Goal: Task Accomplishment & Management: Use online tool/utility

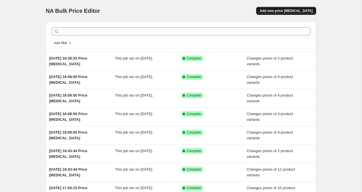
click at [287, 8] on button "Add new price [MEDICAL_DATA]" at bounding box center [286, 11] width 60 height 8
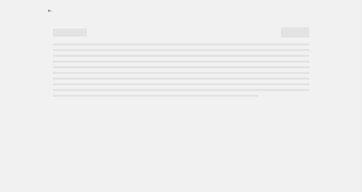
select select "percentage"
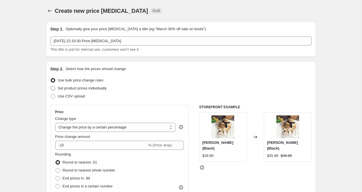
click at [53, 87] on span at bounding box center [53, 88] width 5 height 5
click at [51, 86] on input "Set product prices individually" at bounding box center [51, 86] width 0 height 0
radio input "true"
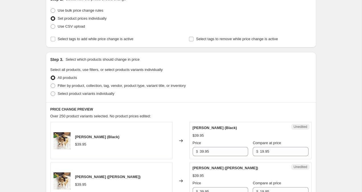
scroll to position [71, 0]
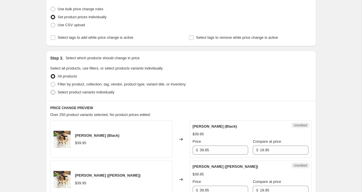
click at [53, 90] on span at bounding box center [53, 92] width 5 height 5
click at [51, 90] on input "Select product variants individually" at bounding box center [51, 90] width 0 height 0
radio input "true"
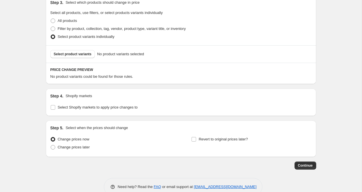
scroll to position [139, 0]
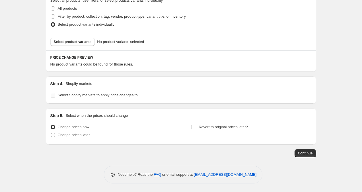
click at [53, 95] on input "Select Shopify markets to apply price changes to" at bounding box center [53, 95] width 5 height 5
checkbox input "true"
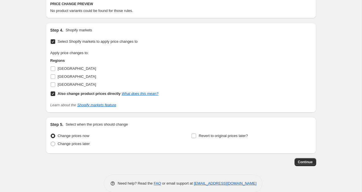
scroll to position [194, 0]
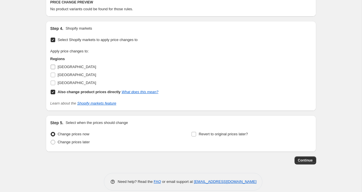
click at [53, 69] on input "[GEOGRAPHIC_DATA]" at bounding box center [53, 67] width 5 height 5
checkbox input "true"
click at [52, 92] on input "Also change product prices directly What does this mean?" at bounding box center [53, 92] width 5 height 5
checkbox input "false"
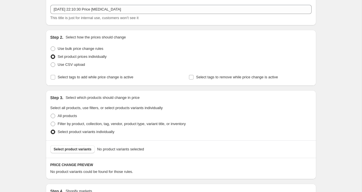
scroll to position [44, 0]
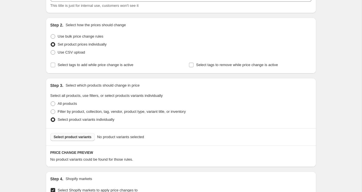
click at [78, 137] on span "Select product variants" at bounding box center [73, 136] width 38 height 5
click at [53, 111] on span at bounding box center [53, 111] width 5 height 5
click at [51, 109] on input "Filter by product, collection, tag, vendor, product type, variant title, or inv…" at bounding box center [51, 109] width 0 height 0
radio input "true"
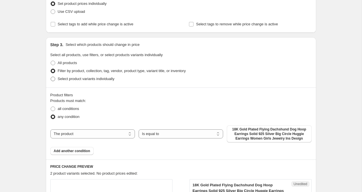
scroll to position [94, 0]
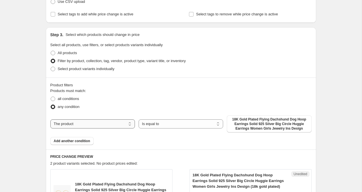
click at [105, 125] on select "The product The product's collection The product's tag The product's vendor The…" at bounding box center [92, 123] width 84 height 9
select select "collection"
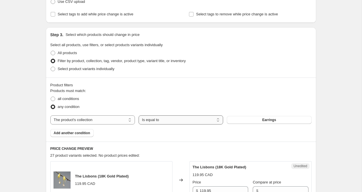
click at [173, 119] on select "Is equal to Is not equal to" at bounding box center [180, 119] width 84 height 9
click at [283, 123] on button "Earrings" at bounding box center [269, 120] width 84 height 8
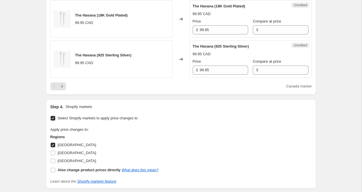
scroll to position [974, 0]
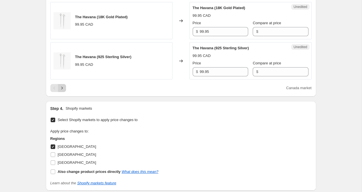
click at [63, 88] on icon "Next" at bounding box center [62, 88] width 6 height 6
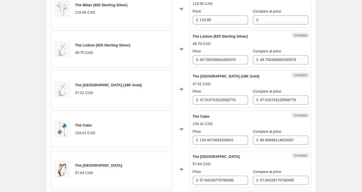
scroll to position [386, 0]
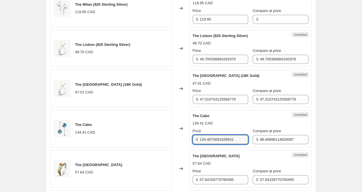
drag, startPoint x: 200, startPoint y: 138, endPoint x: 248, endPoint y: 153, distance: 50.5
click at [248, 153] on div "The Cartagenas (925 Sterling Silver) 119.95 CAD Changed to Unedited The Cartage…" at bounding box center [180, 47] width 261 height 357
drag, startPoint x: 224, startPoint y: 139, endPoint x: 181, endPoint y: 137, distance: 43.0
click at [181, 137] on div "The Cabo 134.41 CAD Changed to Unedited The Cabo 134.41 CAD Price $ 119.95 Comp…" at bounding box center [180, 128] width 261 height 37
type input "119.95"
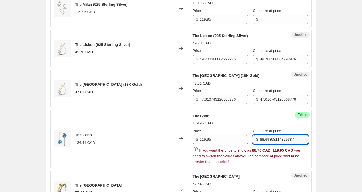
drag, startPoint x: 293, startPoint y: 139, endPoint x: 254, endPoint y: 136, distance: 39.6
click at [254, 136] on div "$ 88.69898114829387" at bounding box center [279, 139] width 55 height 9
drag, startPoint x: 300, startPoint y: 139, endPoint x: 256, endPoint y: 136, distance: 43.3
click at [256, 136] on div "$ 88.69898114829387" at bounding box center [279, 139] width 55 height 9
paste input "119.95"
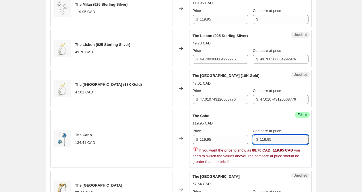
type input "119.95"
click at [349, 113] on div "Create new price [MEDICAL_DATA]. This page is ready Create new price [MEDICAL_D…" at bounding box center [180, 30] width 361 height 832
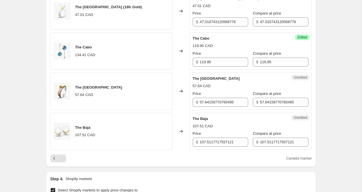
scroll to position [503, 0]
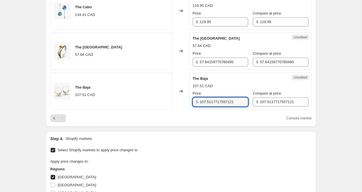
drag, startPoint x: 237, startPoint y: 100, endPoint x: 187, endPoint y: 100, distance: 50.3
click at [187, 100] on div "The Baja 107.51 CAD Changed to Unedited The Baja 107.51 CAD Price $ 107.5117717…" at bounding box center [180, 91] width 261 height 37
drag, startPoint x: 203, startPoint y: 101, endPoint x: 186, endPoint y: 101, distance: 17.1
click at [186, 101] on div "The Baja 107.51 CAD Changed to Unedited The Baja 107.51 CAD Price $ 99.95 Compa…" at bounding box center [180, 91] width 261 height 37
type input "99.95"
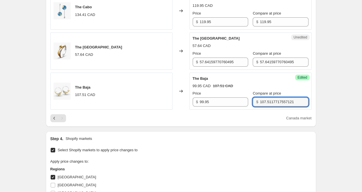
drag, startPoint x: 293, startPoint y: 102, endPoint x: 229, endPoint y: 97, distance: 64.2
click at [230, 97] on div "Price $ 99.95 Compare at price $ 107.5117717557121" at bounding box center [250, 98] width 116 height 16
paste input "99.95"
type input "99.95"
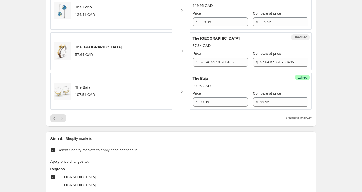
drag, startPoint x: 240, startPoint y: 61, endPoint x: 171, endPoint y: 56, distance: 69.2
click at [171, 56] on div "The Tallinn 57.64 CAD Changed to Unedited The Tallinn 57.64 CAD Price $ 57.6415…" at bounding box center [180, 50] width 261 height 37
paste input "99."
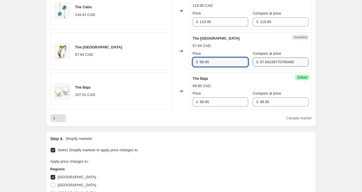
type input "99.95"
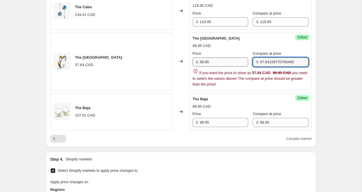
drag, startPoint x: 294, startPoint y: 61, endPoint x: 222, endPoint y: 59, distance: 72.3
click at [223, 59] on div "Price $ 99.95 Compare at price $ 57.64159770760495" at bounding box center [250, 59] width 116 height 16
paste input "99.95"
click at [281, 63] on input "99.955" at bounding box center [284, 61] width 48 height 9
type input "99.95"
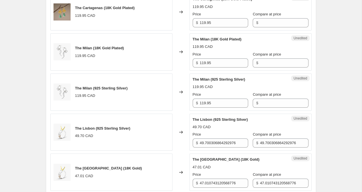
scroll to position [308, 0]
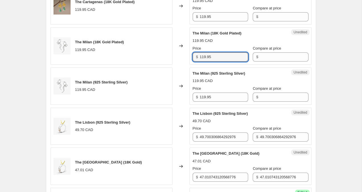
drag, startPoint x: 204, startPoint y: 57, endPoint x: 184, endPoint y: 57, distance: 19.9
click at [185, 57] on div "The Milan (18K Gold Plated) 119.95 CAD Changed to Unedited The Milan (18K Gold …" at bounding box center [180, 45] width 261 height 37
type input "99.95"
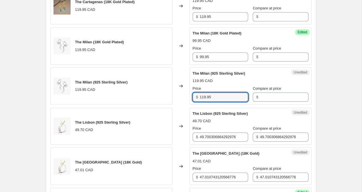
drag, startPoint x: 204, startPoint y: 97, endPoint x: 172, endPoint y: 96, distance: 31.9
click at [172, 96] on div "The Milan (925 Sterling Silver) 119.95 CAD Changed to Unedited The Milan (925 S…" at bounding box center [180, 85] width 261 height 37
type input "99.95"
click at [333, 103] on div "Create new price [MEDICAL_DATA]. This page is ready Create new price [MEDICAL_D…" at bounding box center [180, 98] width 361 height 812
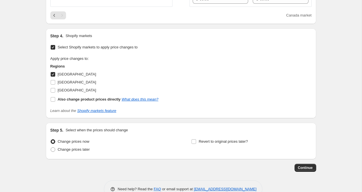
scroll to position [596, 0]
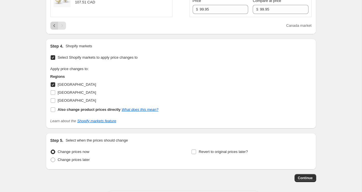
click at [54, 25] on icon "Previous" at bounding box center [54, 26] width 6 height 6
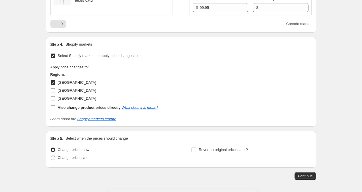
scroll to position [1061, 0]
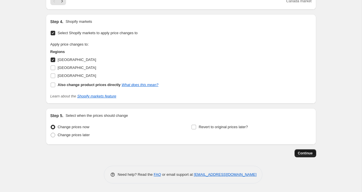
click at [312, 152] on span "Continue" at bounding box center [305, 153] width 15 height 5
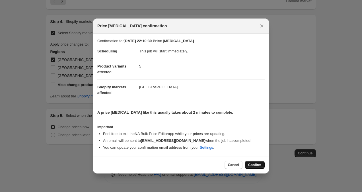
click at [259, 165] on span "Confirm" at bounding box center [254, 164] width 13 height 5
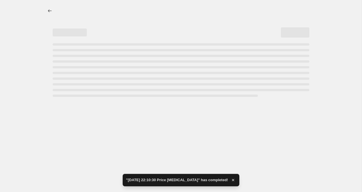
select select "collection"
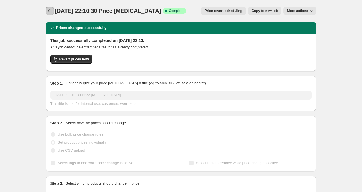
click at [50, 9] on icon "Price change jobs" at bounding box center [50, 11] width 6 height 6
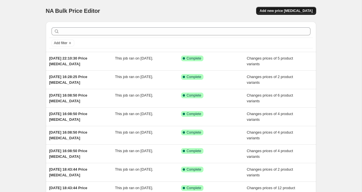
click at [282, 7] on button "Add new price [MEDICAL_DATA]" at bounding box center [286, 11] width 60 height 8
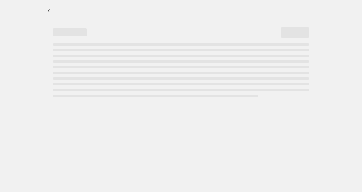
select select "percentage"
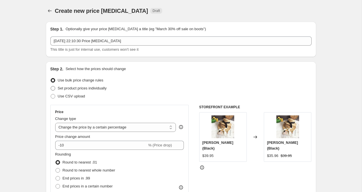
click at [53, 87] on span at bounding box center [53, 88] width 5 height 5
click at [51, 86] on input "Set product prices individually" at bounding box center [51, 86] width 0 height 0
radio input "true"
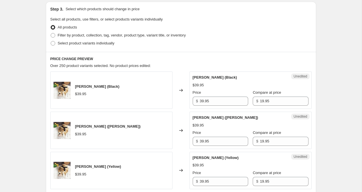
scroll to position [80, 0]
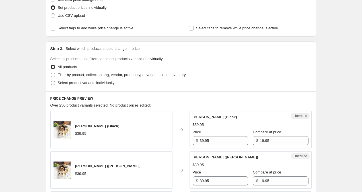
click at [51, 82] on span at bounding box center [53, 82] width 5 height 5
click at [51, 81] on input "Select product variants individually" at bounding box center [51, 80] width 0 height 0
radio input "true"
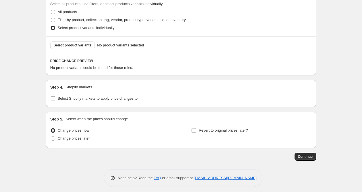
scroll to position [134, 0]
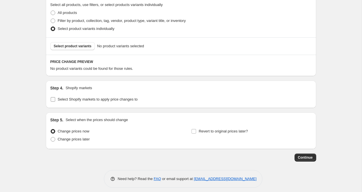
click at [51, 101] on input "Select Shopify markets to apply price changes to" at bounding box center [53, 99] width 5 height 5
checkbox input "true"
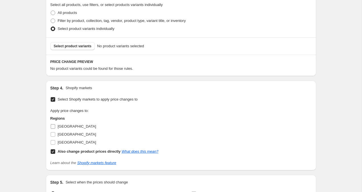
click at [52, 127] on input "[GEOGRAPHIC_DATA]" at bounding box center [53, 126] width 5 height 5
checkbox input "true"
click at [53, 151] on input "Also change product prices directly What does this mean?" at bounding box center [53, 151] width 5 height 5
checkbox input "false"
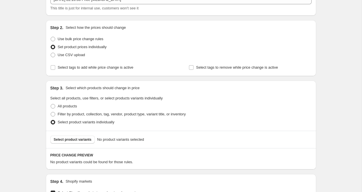
scroll to position [59, 0]
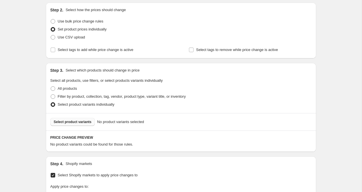
click at [62, 122] on span "Select product variants" at bounding box center [73, 121] width 38 height 5
click at [53, 94] on span at bounding box center [53, 96] width 5 height 5
click at [51, 94] on input "Filter by product, collection, tag, vendor, product type, variant title, or inv…" at bounding box center [51, 94] width 0 height 0
radio input "true"
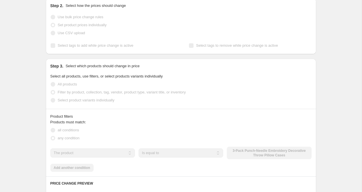
scroll to position [66, 0]
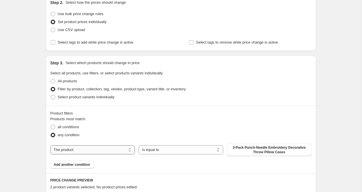
click at [83, 148] on select "The product The product's collection The product's tag The product's vendor The…" at bounding box center [92, 149] width 84 height 9
select select "collection"
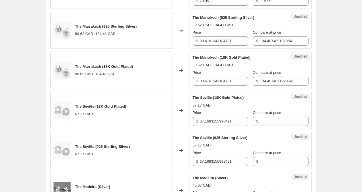
scroll to position [781, 0]
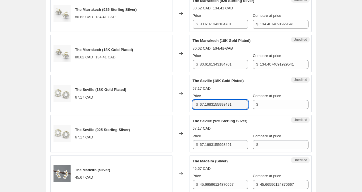
drag, startPoint x: 238, startPoint y: 105, endPoint x: 171, endPoint y: 99, distance: 67.7
click at [171, 99] on div "The Seville (18K Gold Plated) 67.17 CAD Changed to Unedited The Seville (18K Go…" at bounding box center [180, 93] width 261 height 37
drag, startPoint x: 216, startPoint y: 106, endPoint x: 184, endPoint y: 105, distance: 32.1
click at [184, 105] on div "The Seville (18K Gold Plated) 67.17 CAD Changed to Unedited The Seville (18K Go…" at bounding box center [180, 93] width 261 height 37
type input "99.95"
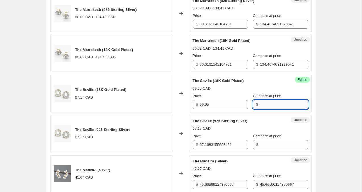
click at [282, 105] on input "Compare at price" at bounding box center [284, 104] width 48 height 9
paste input "99.95"
type input "99.95"
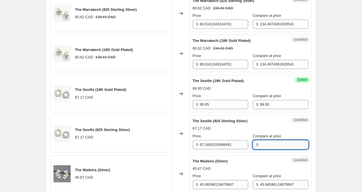
click at [269, 144] on input "Compare at price" at bounding box center [284, 144] width 48 height 9
paste input "99.95"
type input "99.95"
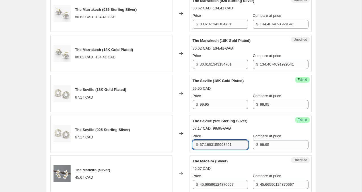
drag, startPoint x: 238, startPoint y: 144, endPoint x: 174, endPoint y: 144, distance: 63.7
click at [174, 144] on div "The Seville (925 Sterling Silver) 67.17 CAD Changed to Success Edited The Sevil…" at bounding box center [180, 133] width 261 height 37
paste input "99.95"
type input "99.95"
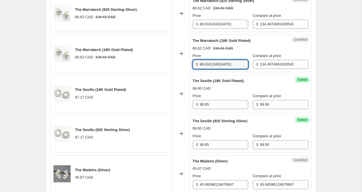
drag, startPoint x: 236, startPoint y: 63, endPoint x: 186, endPoint y: 58, distance: 50.6
click at [187, 59] on div "The Marrakech (18K Gold Plated) 80.62 CAD 134.41 CAD Changed to Unedited The Ma…" at bounding box center [180, 53] width 261 height 37
paste input "99.95"
type input "99.95"
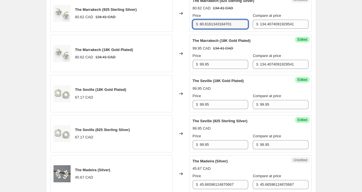
drag, startPoint x: 238, startPoint y: 24, endPoint x: 172, endPoint y: 24, distance: 66.0
click at [173, 24] on div "The Marrakech (925 Sterling Silver) 80.62 CAD 134.41 CAD Changed to Unedited Th…" at bounding box center [180, 13] width 261 height 37
paste input "99.95"
type input "99.95"
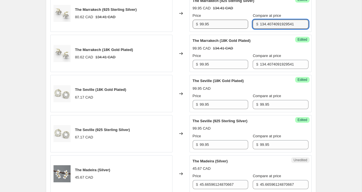
drag, startPoint x: 294, startPoint y: 24, endPoint x: 227, endPoint y: 24, distance: 67.1
click at [228, 24] on div "Price $ 99.95 Compare at price $ 134.4074091929541" at bounding box center [250, 21] width 116 height 16
paste input "99.95"
type input "99.95"
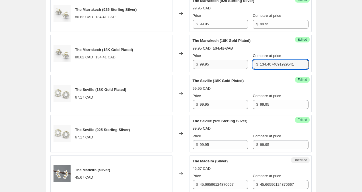
drag, startPoint x: 293, startPoint y: 65, endPoint x: 227, endPoint y: 65, distance: 66.5
click at [227, 65] on div "Price $ 99.95 Compare at price $ 134.4074091929541" at bounding box center [250, 61] width 116 height 16
paste input "99.95"
type input "99.95"
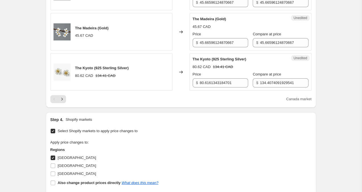
scroll to position [962, 0]
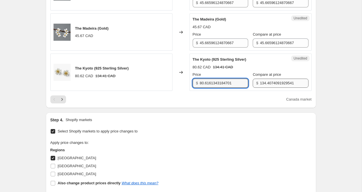
drag, startPoint x: 201, startPoint y: 83, endPoint x: 263, endPoint y: 87, distance: 62.1
click at [263, 87] on div "Price $ 80.6161343184701 Compare at price $ 134.4074091929541" at bounding box center [250, 80] width 116 height 16
paste input "99.95"
type input "899.95"
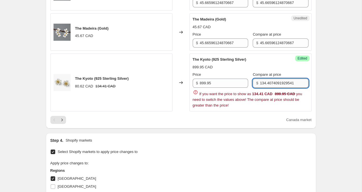
drag, startPoint x: 254, startPoint y: 83, endPoint x: 303, endPoint y: 83, distance: 48.9
click at [303, 83] on input "134.4074091929541" at bounding box center [284, 82] width 48 height 9
paste input "99.95"
type input "99.95"
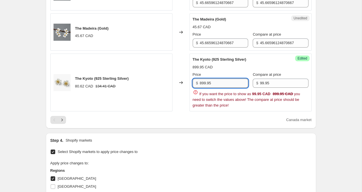
click at [202, 81] on input "899.95" at bounding box center [224, 82] width 48 height 9
type input "99.95"
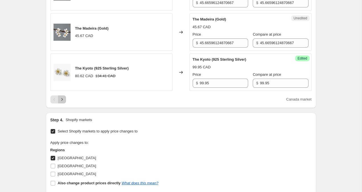
click at [63, 100] on icon "Next" at bounding box center [62, 99] width 6 height 6
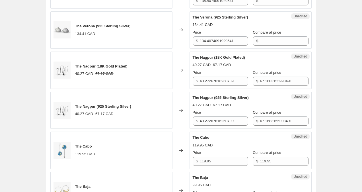
scroll to position [319, 0]
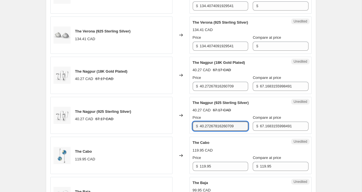
drag, startPoint x: 239, startPoint y: 127, endPoint x: 176, endPoint y: 123, distance: 63.5
click at [176, 123] on div "The Nagpur (925 Sterling Silver) 40.27 CAD 67.17 CAD Changed to Unedited The Na…" at bounding box center [180, 115] width 261 height 37
drag, startPoint x: 203, startPoint y: 126, endPoint x: 196, endPoint y: 126, distance: 7.4
click at [196, 126] on div "$ 119.95" at bounding box center [219, 125] width 55 height 9
type input "79.95"
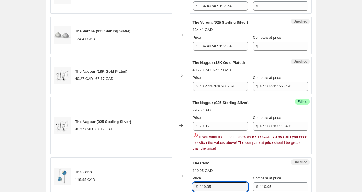
drag, startPoint x: 219, startPoint y: 165, endPoint x: 183, endPoint y: 165, distance: 36.1
click at [183, 165] on div "The Cabo 119.95 CAD Changed to Unedited The Cabo 119.95 CAD Price $ 119.95 Comp…" at bounding box center [180, 175] width 261 height 37
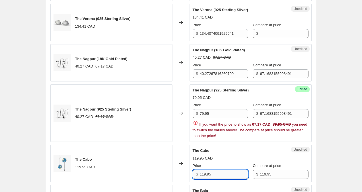
scroll to position [336, 0]
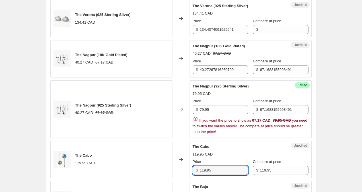
drag, startPoint x: 217, startPoint y: 171, endPoint x: 194, endPoint y: 171, distance: 23.0
click at [194, 171] on div "$ 119.95" at bounding box center [219, 169] width 55 height 9
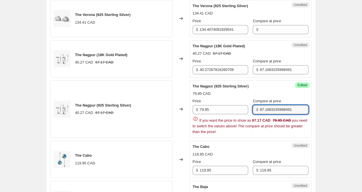
drag, startPoint x: 301, startPoint y: 109, endPoint x: 216, endPoint y: 98, distance: 86.0
click at [216, 98] on div "Price $ 79.95 Compare at price $ 67.1683155998491" at bounding box center [250, 106] width 116 height 16
paste input "119.95"
type input "119.95"
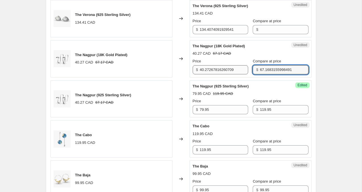
drag, startPoint x: 284, startPoint y: 69, endPoint x: 220, endPoint y: 69, distance: 64.5
click at [220, 69] on div "Price $ 40.27267816260709 Compare at price $ 67.1683155998491" at bounding box center [250, 66] width 116 height 16
paste input "119.95"
type input "119.95"
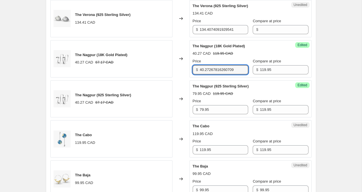
drag, startPoint x: 239, startPoint y: 69, endPoint x: 168, endPoint y: 67, distance: 70.8
click at [169, 67] on div "The Nagpur (18K Gold Plated) 40.27 CAD 67.17 CAD Changed to Success Edited The …" at bounding box center [180, 58] width 261 height 37
paste input "119.95"
drag, startPoint x: 203, startPoint y: 69, endPoint x: 183, endPoint y: 69, distance: 19.9
click at [187, 69] on div "The Nagpur (18K Gold Plated) 40.27 CAD 67.17 CAD Changed to Success Edited The …" at bounding box center [180, 58] width 261 height 37
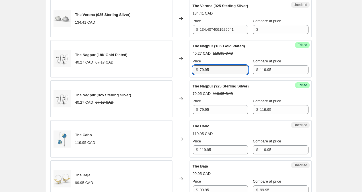
type input "79.95"
click at [347, 76] on div "Create new price [MEDICAL_DATA]. This page is ready Create new price [MEDICAL_D…" at bounding box center [180, 30] width 361 height 732
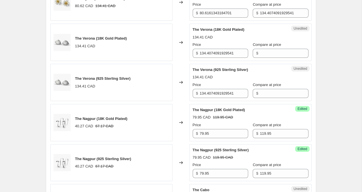
scroll to position [260, 0]
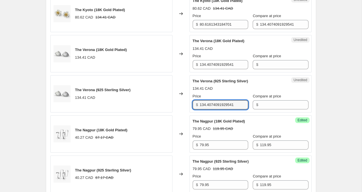
drag, startPoint x: 238, startPoint y: 104, endPoint x: 159, endPoint y: 104, distance: 79.3
click at [159, 104] on div "The Verona (925 Sterling Silver) 134.41 CAD Changed to Unedited The Verona (925…" at bounding box center [180, 93] width 261 height 37
paste input "19.95"
type input "119.95"
click at [260, 106] on input "Compare at price" at bounding box center [284, 104] width 48 height 9
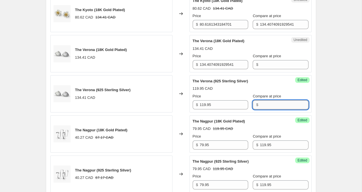
paste input "119.95"
type input "119.95"
click at [267, 64] on input "Compare at price" at bounding box center [284, 64] width 48 height 9
paste input "119.95"
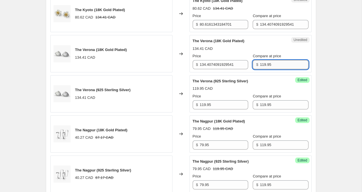
drag, startPoint x: 262, startPoint y: 64, endPoint x: 275, endPoint y: 68, distance: 14.2
click at [262, 64] on input "119.95" at bounding box center [284, 64] width 48 height 9
paste input "119.95"
click at [261, 64] on input "119.119.9595" at bounding box center [284, 64] width 48 height 9
drag, startPoint x: 274, startPoint y: 64, endPoint x: 223, endPoint y: 63, distance: 50.9
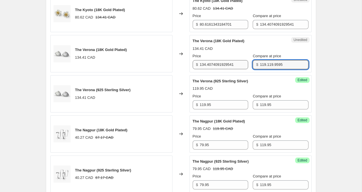
click at [223, 63] on div "Price $ 134.4074091929541 Compare at price $ 119.119.9595" at bounding box center [250, 61] width 116 height 16
paste input "text"
type input "119.95"
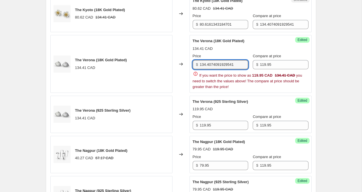
drag, startPoint x: 238, startPoint y: 65, endPoint x: 163, endPoint y: 62, distance: 75.7
click at [164, 62] on div "The Verona (18K Gold Plated) 134.41 CAD Changed to Success Edited The Verona (1…" at bounding box center [180, 64] width 261 height 58
paste input "19.95"
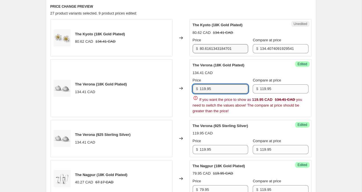
scroll to position [233, 0]
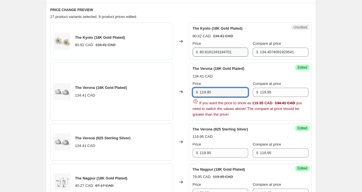
type input "119.95"
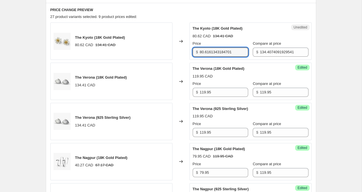
drag, startPoint x: 237, startPoint y: 51, endPoint x: 166, endPoint y: 50, distance: 71.4
click at [166, 50] on div "The Kyoto (18K Gold Plated) 80.62 CAD 134.41 CAD Changed to Unedited The Kyoto …" at bounding box center [180, 40] width 261 height 37
type input "99.95"
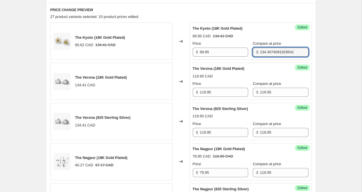
drag, startPoint x: 293, startPoint y: 52, endPoint x: 193, endPoint y: 47, distance: 99.9
click at [193, 47] on div "Price $ 99.95 Compare at price $ 134.4074091929541" at bounding box center [250, 49] width 116 height 16
type input "99.95"
click at [333, 69] on div "Create new price [MEDICAL_DATA]. This page is ready Create new price [MEDICAL_D…" at bounding box center [180, 133] width 361 height 732
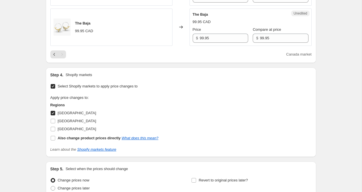
scroll to position [540, 0]
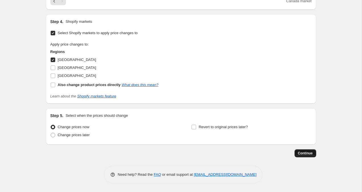
click at [306, 154] on span "Continue" at bounding box center [305, 153] width 15 height 5
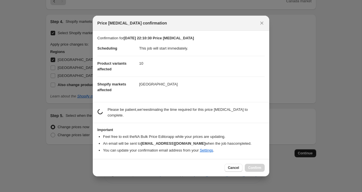
scroll to position [0, 0]
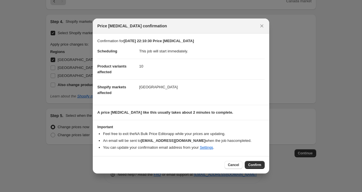
click at [258, 166] on span "Confirm" at bounding box center [254, 164] width 13 height 5
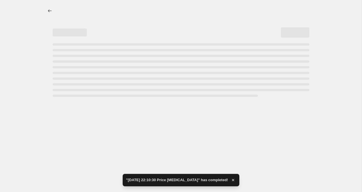
select select "collection"
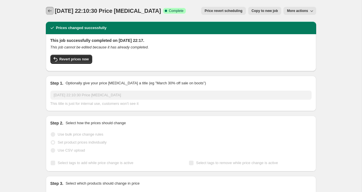
click at [50, 10] on icon "Price change jobs" at bounding box center [50, 11] width 6 height 6
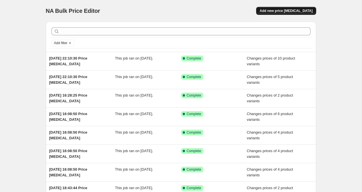
click at [303, 11] on span "Add new price [MEDICAL_DATA]" at bounding box center [285, 11] width 53 height 5
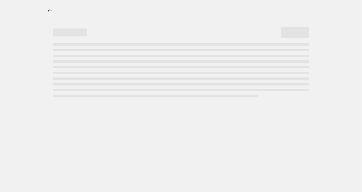
select select "percentage"
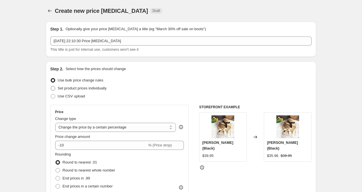
click at [52, 90] on span at bounding box center [53, 88] width 5 height 5
click at [51, 86] on input "Set product prices individually" at bounding box center [51, 86] width 0 height 0
radio input "true"
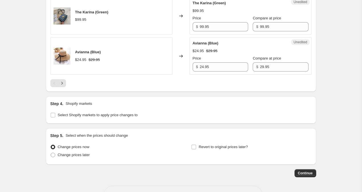
scroll to position [935, 0]
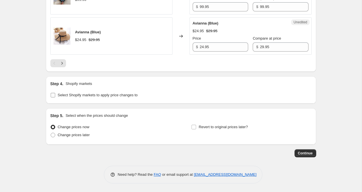
click at [52, 96] on input "Select Shopify markets to apply price changes to" at bounding box center [53, 95] width 5 height 5
checkbox input "true"
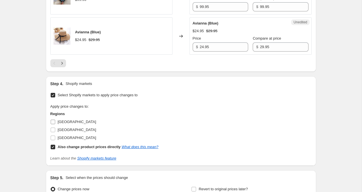
click at [54, 122] on input "[GEOGRAPHIC_DATA]" at bounding box center [53, 121] width 5 height 5
checkbox input "true"
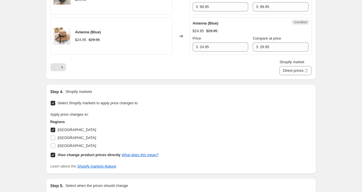
click at [51, 156] on input "Also change product prices directly What does this mean?" at bounding box center [53, 154] width 5 height 5
checkbox input "false"
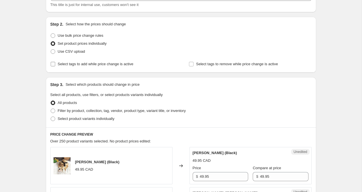
scroll to position [49, 0]
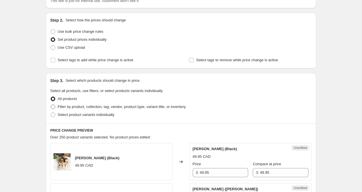
click at [53, 105] on span at bounding box center [53, 106] width 5 height 5
click at [51, 105] on input "Filter by product, collection, tag, vendor, product type, variant title, or inv…" at bounding box center [51, 104] width 0 height 0
radio input "true"
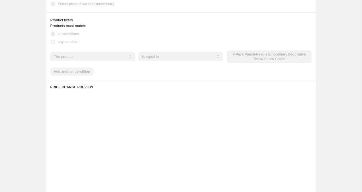
scroll to position [167, 0]
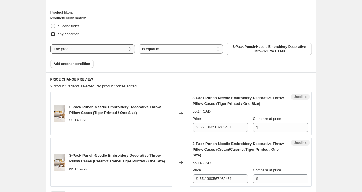
click at [79, 49] on select "The product The product's collection The product's tag The product's vendor The…" at bounding box center [92, 48] width 84 height 9
select select "collection"
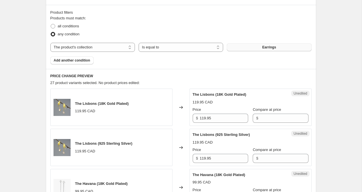
click at [253, 47] on button "Earrings" at bounding box center [269, 47] width 84 height 8
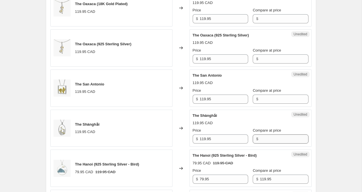
scroll to position [314, 0]
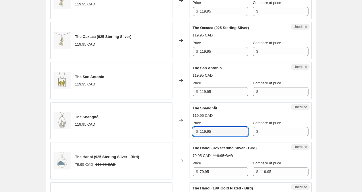
drag, startPoint x: 203, startPoint y: 131, endPoint x: 178, endPoint y: 131, distance: 25.0
click at [178, 131] on div "The Shànghǎi 119.95 CAD Changed to Unedited The Shànghǎi 119.95 CAD Price $ 119…" at bounding box center [180, 120] width 261 height 37
type input "99.95"
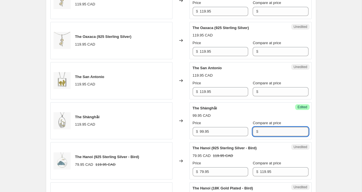
click at [260, 131] on input "Compare at price" at bounding box center [284, 131] width 48 height 9
type input "99.95"
click at [345, 98] on div "Create new price [MEDICAL_DATA]. This page is ready Create new price [MEDICAL_D…" at bounding box center [180, 132] width 361 height 892
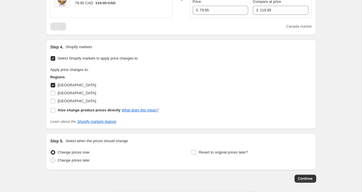
scroll to position [700, 0]
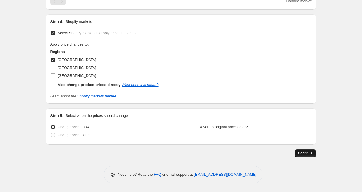
click at [311, 153] on span "Continue" at bounding box center [305, 153] width 15 height 5
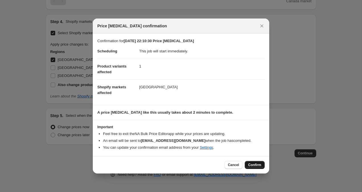
click at [255, 168] on button "Confirm" at bounding box center [255, 165] width 20 height 8
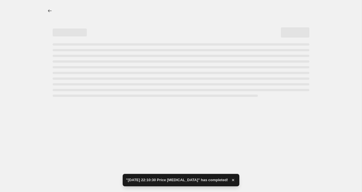
select select "collection"
